Goal: Task Accomplishment & Management: Use online tool/utility

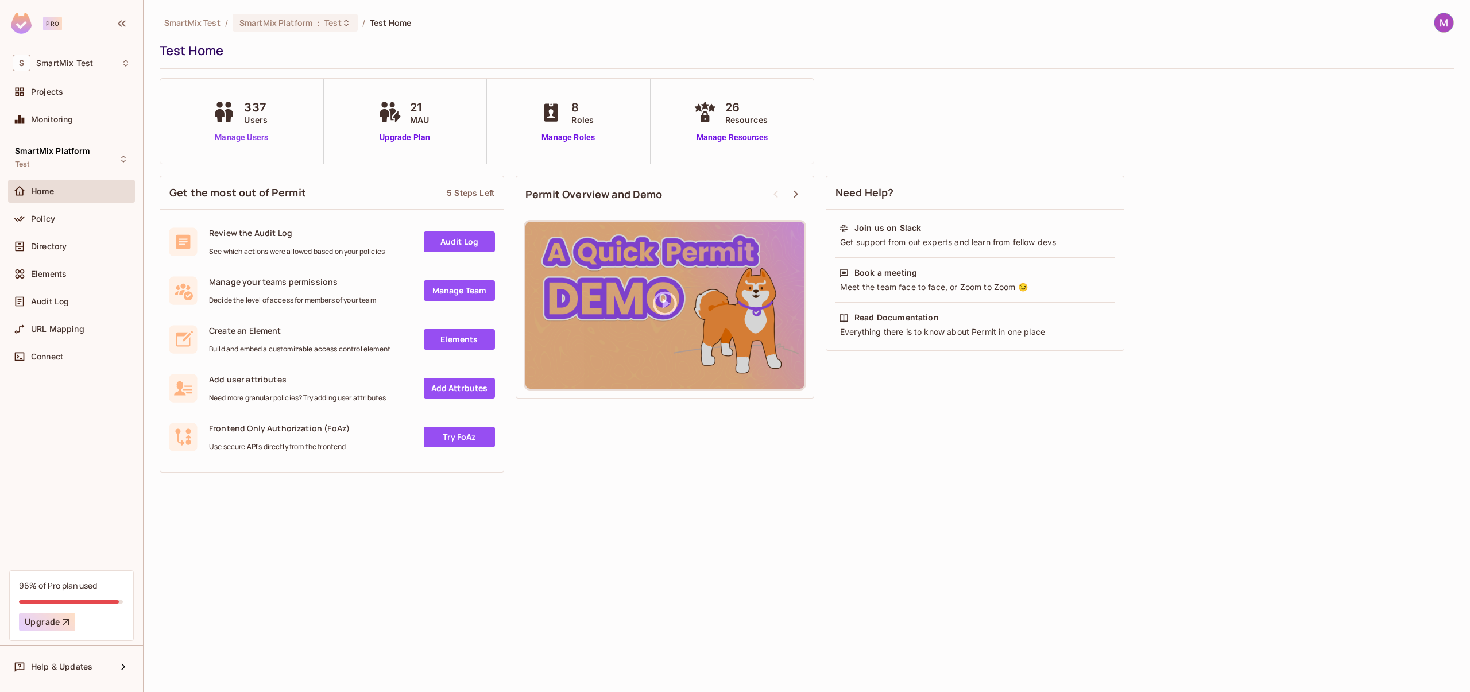
click at [239, 138] on link "Manage Users" at bounding box center [242, 137] width 64 height 12
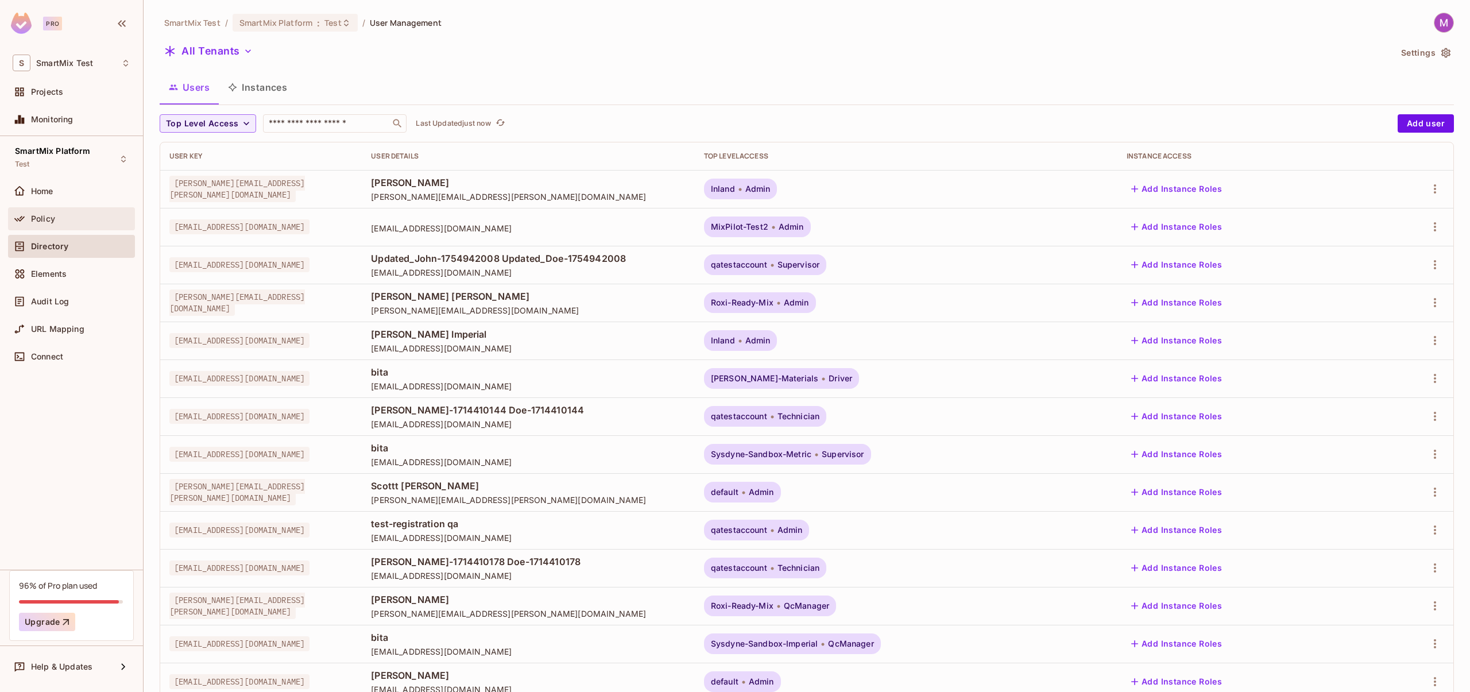
click at [47, 223] on span "Policy" at bounding box center [43, 218] width 24 height 9
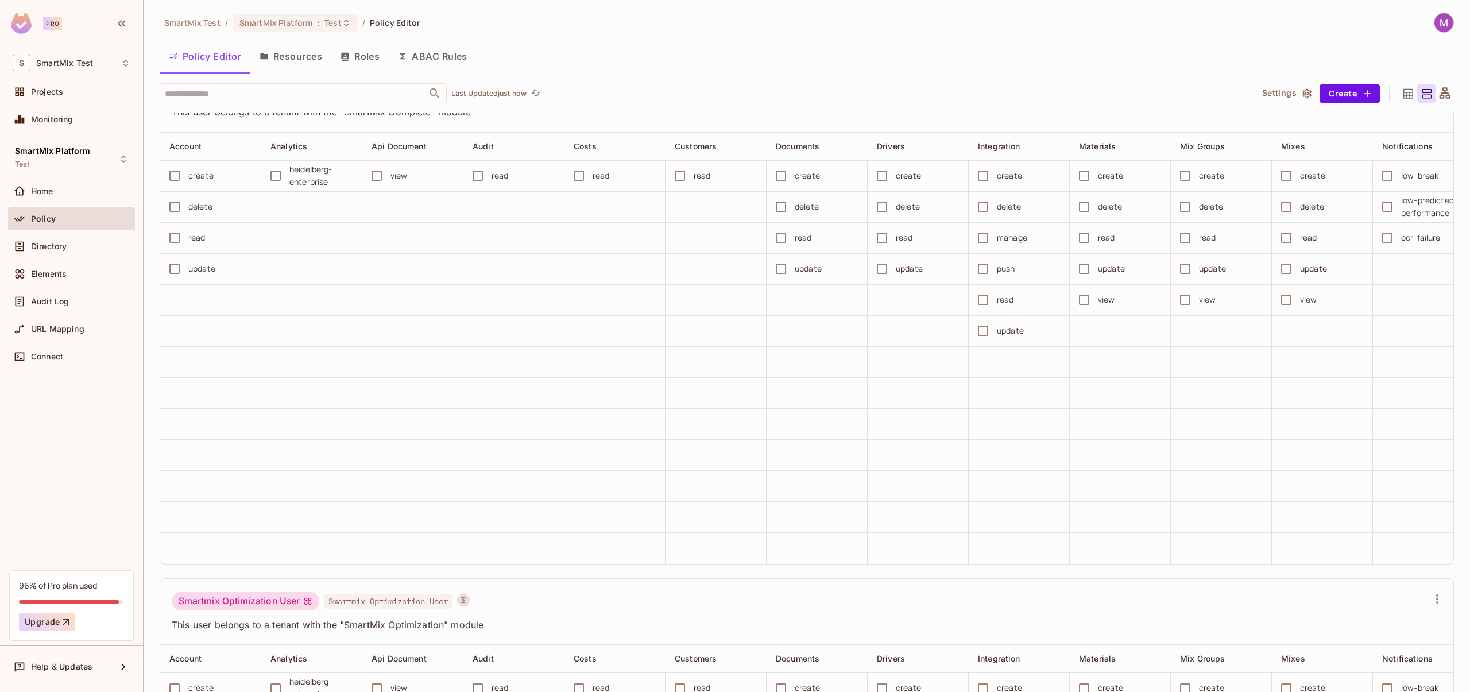
scroll to position [5055, 0]
click at [234, 95] on input "text" at bounding box center [293, 93] width 262 height 20
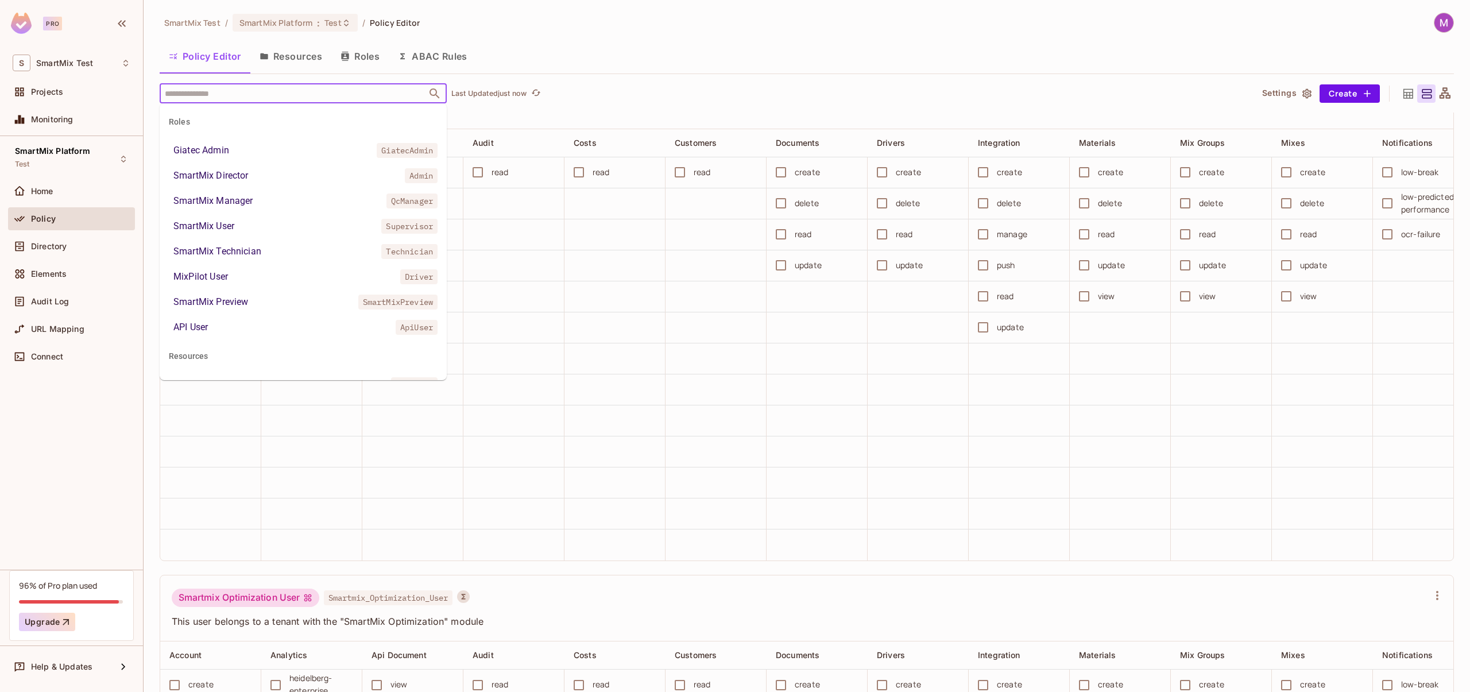
click at [220, 230] on div "SmartMix User" at bounding box center [203, 226] width 61 height 14
